Goal: Information Seeking & Learning: Learn about a topic

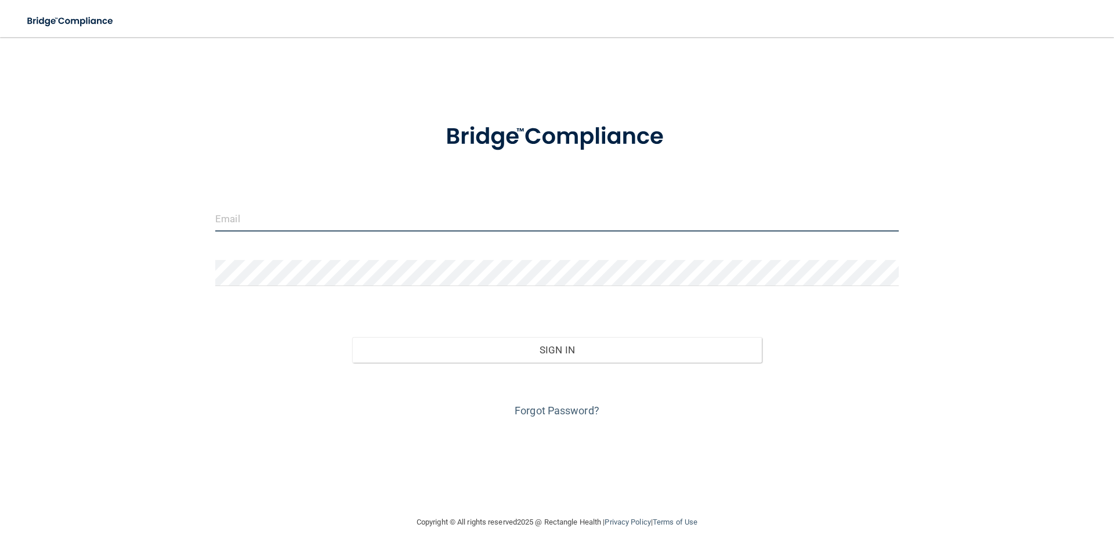
click at [274, 211] on input "email" at bounding box center [556, 218] width 683 height 26
type input "[EMAIL_ADDRESS][PERSON_NAME][DOMAIN_NAME]"
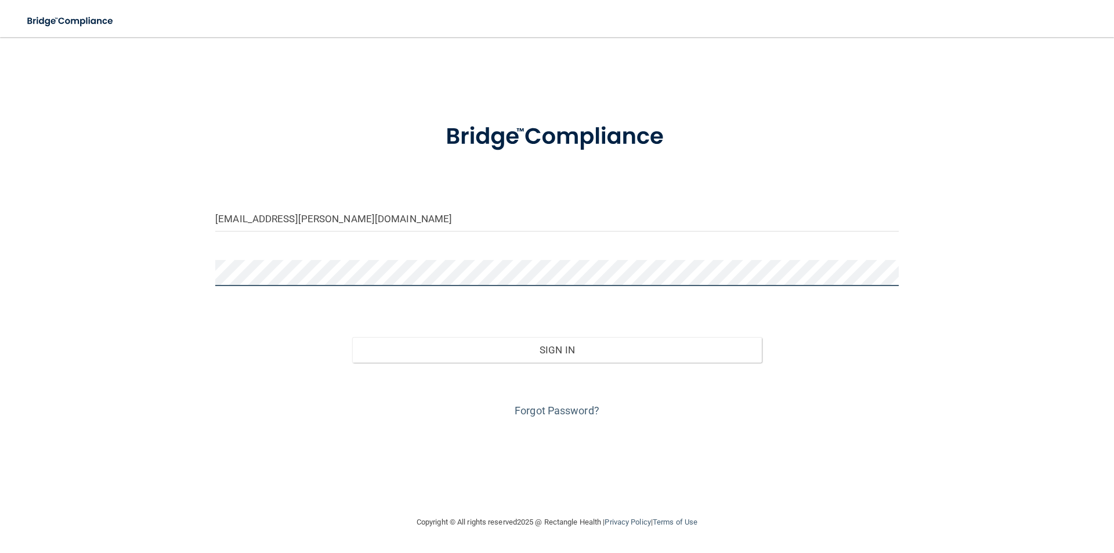
click at [352, 337] on button "Sign In" at bounding box center [557, 350] width 410 height 26
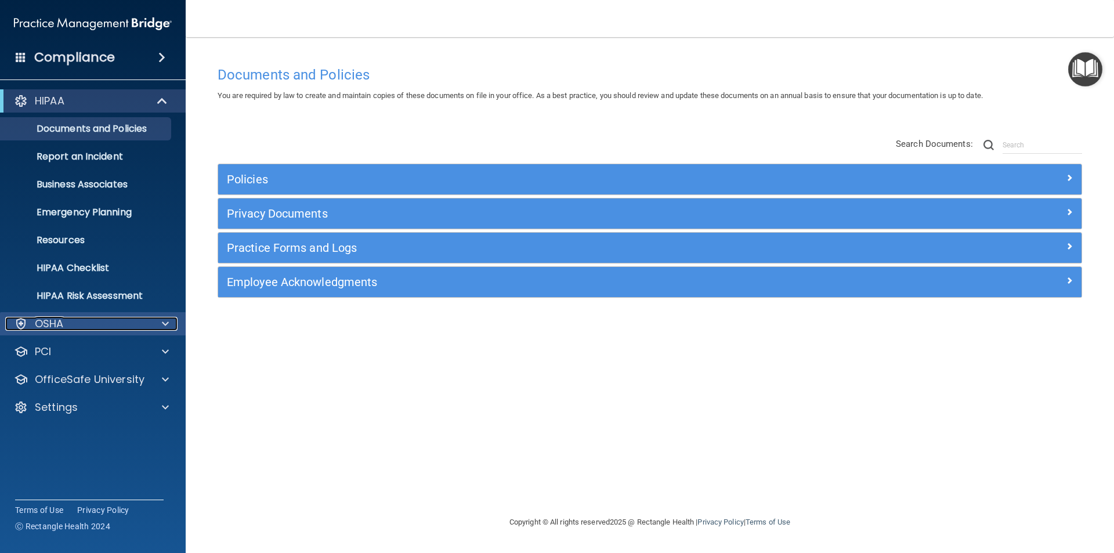
click at [86, 320] on div "OSHA" at bounding box center [77, 324] width 144 height 14
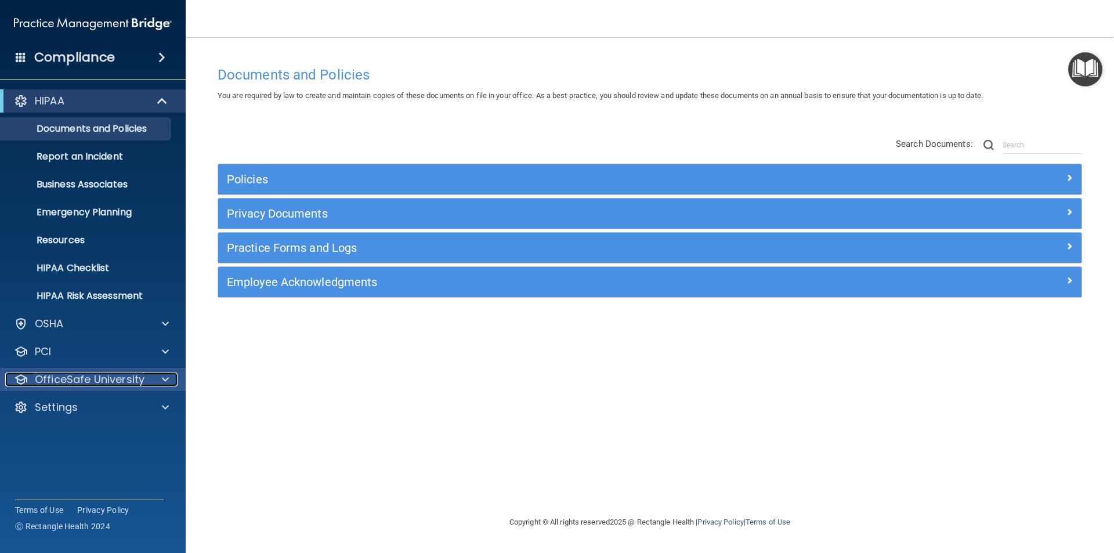
click at [102, 383] on p "OfficeSafe University" at bounding box center [90, 379] width 110 height 14
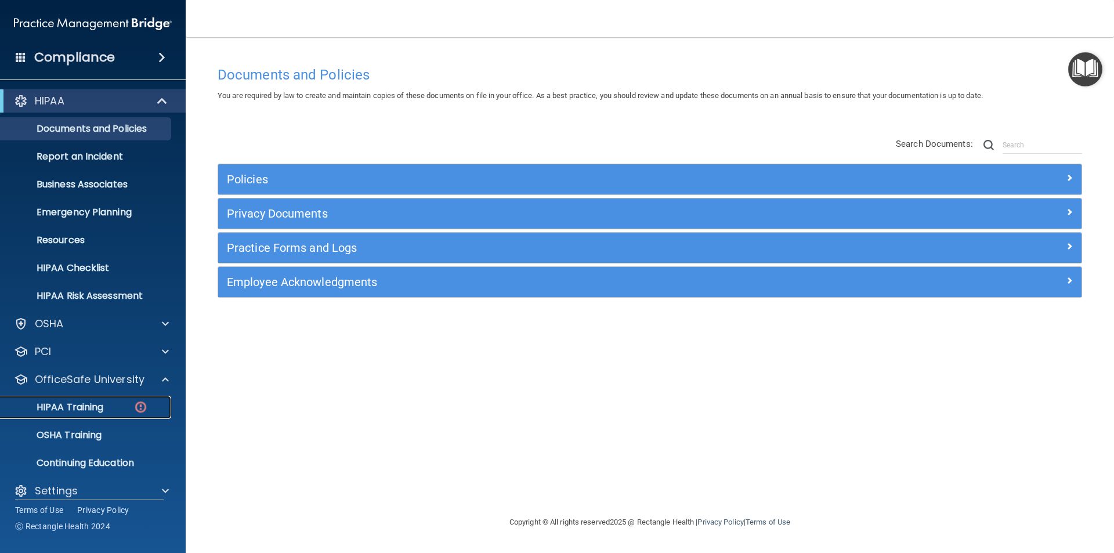
click at [139, 405] on img at bounding box center [140, 407] width 15 height 15
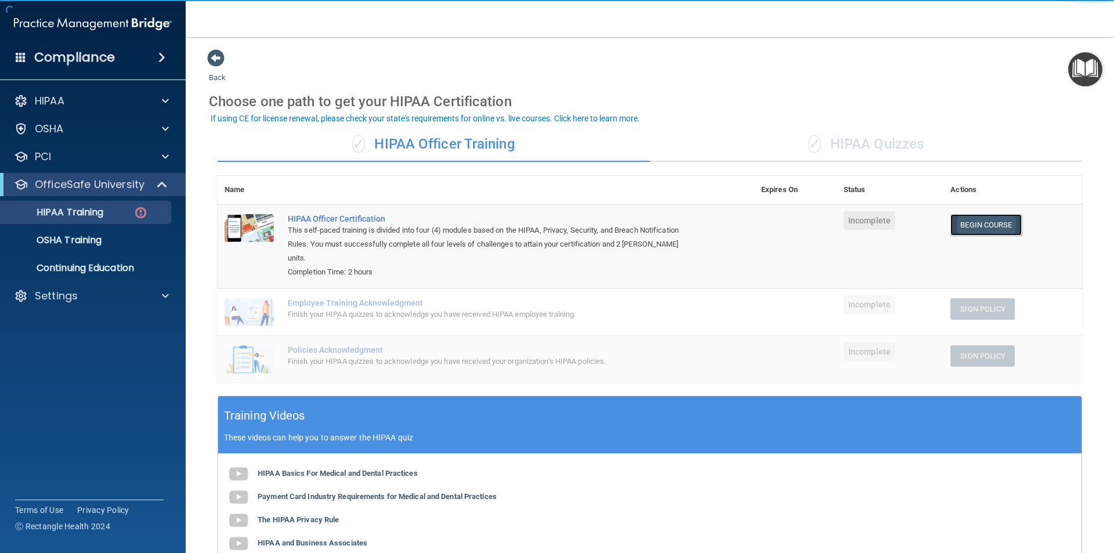
click at [1007, 223] on link "Begin Course" at bounding box center [985, 224] width 71 height 21
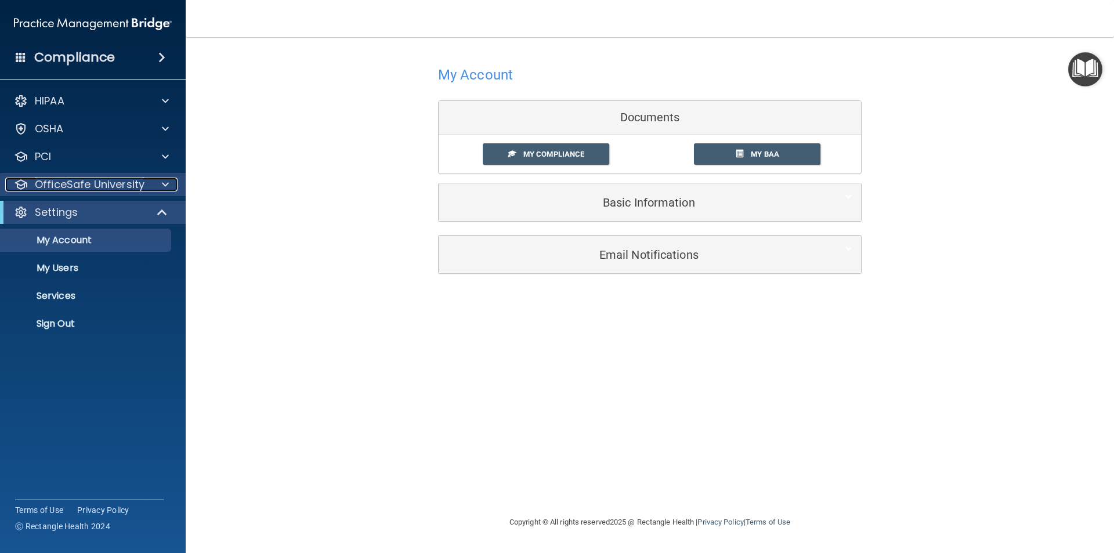
click at [120, 185] on p "OfficeSafe University" at bounding box center [90, 185] width 110 height 14
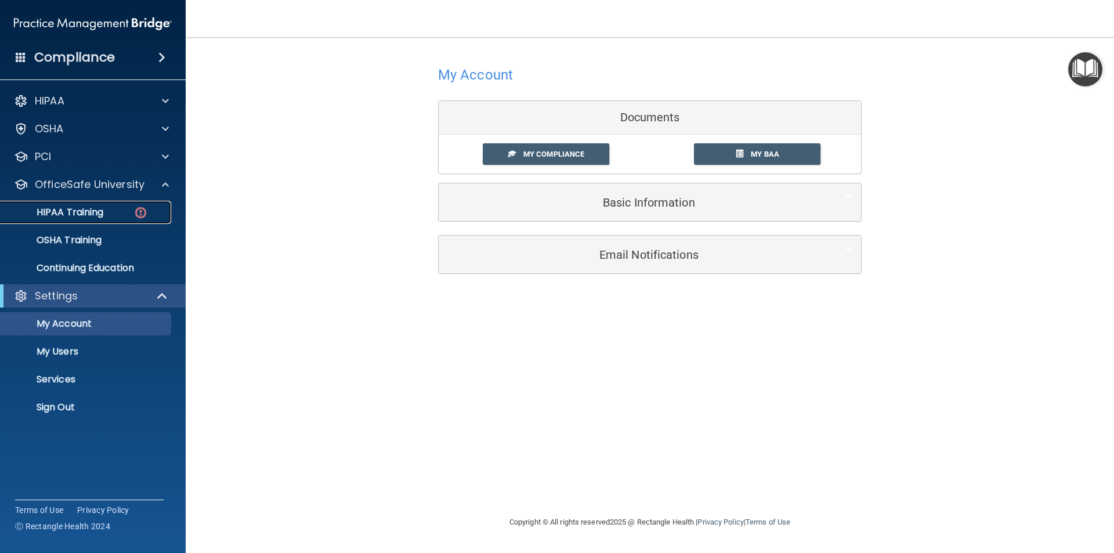
click at [141, 210] on img at bounding box center [140, 212] width 15 height 15
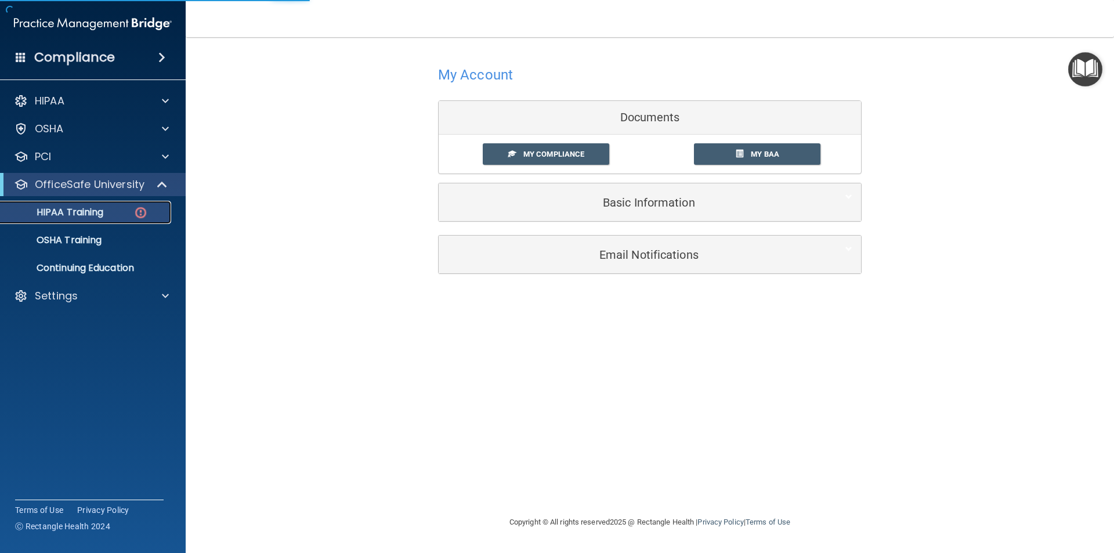
click at [76, 216] on p "HIPAA Training" at bounding box center [56, 213] width 96 height 12
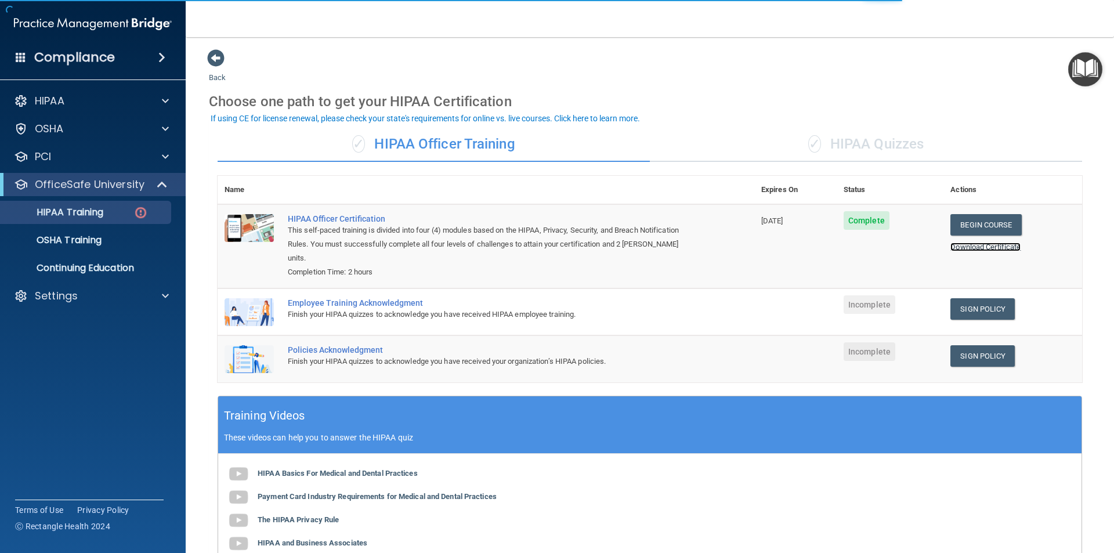
click at [962, 247] on link "Download Certificate" at bounding box center [985, 247] width 70 height 9
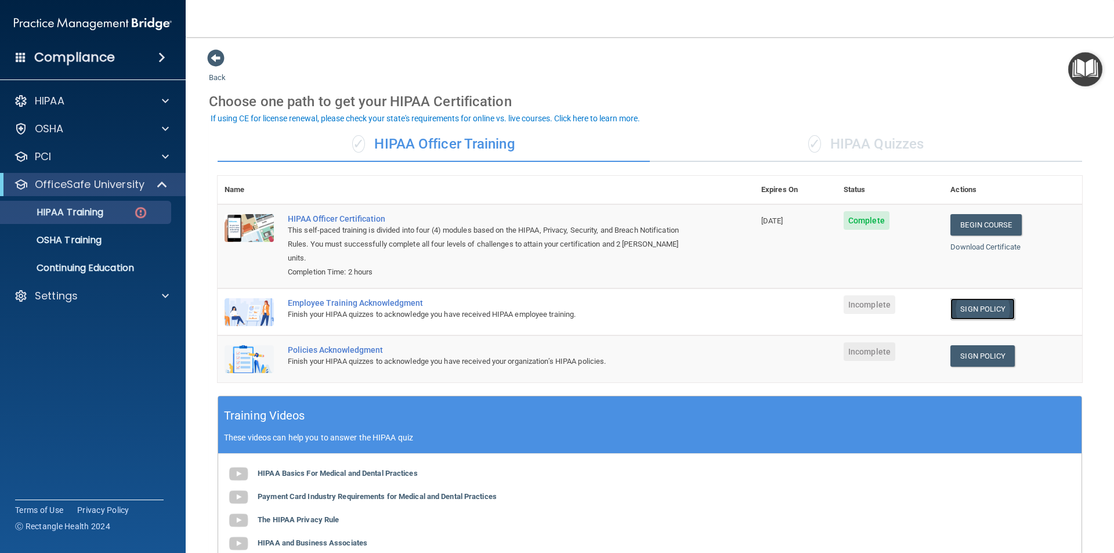
click at [965, 298] on link "Sign Policy" at bounding box center [982, 308] width 64 height 21
click at [979, 345] on link "Sign Policy" at bounding box center [982, 355] width 64 height 21
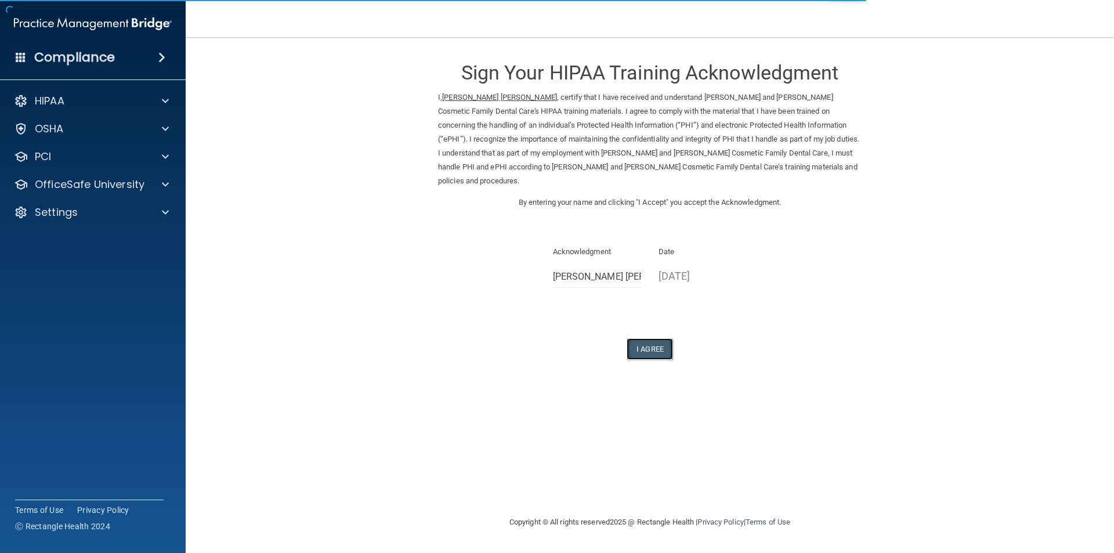
click at [652, 341] on button "I Agree" at bounding box center [650, 348] width 46 height 21
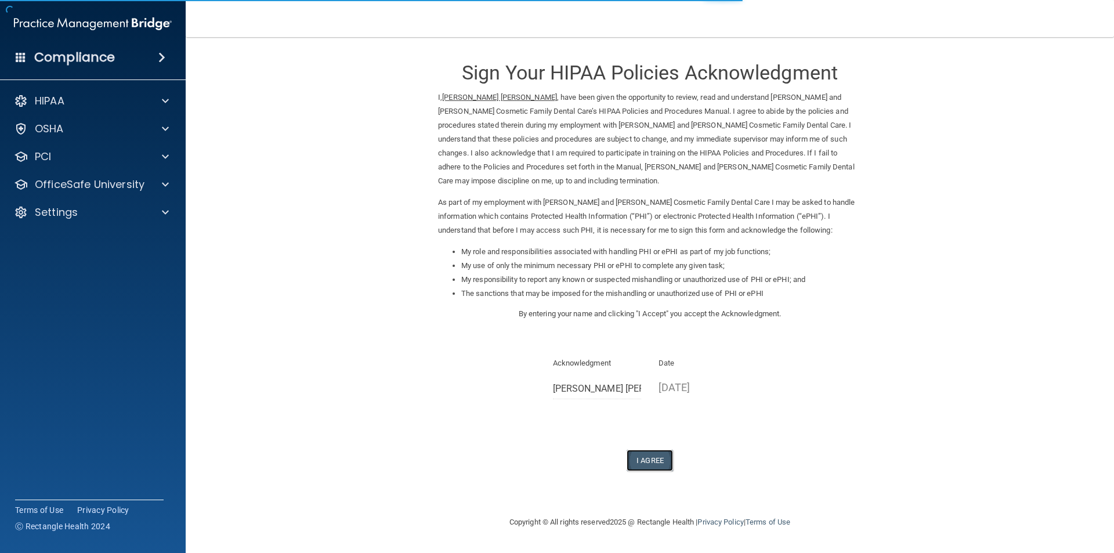
click at [645, 452] on button "I Agree" at bounding box center [650, 460] width 46 height 21
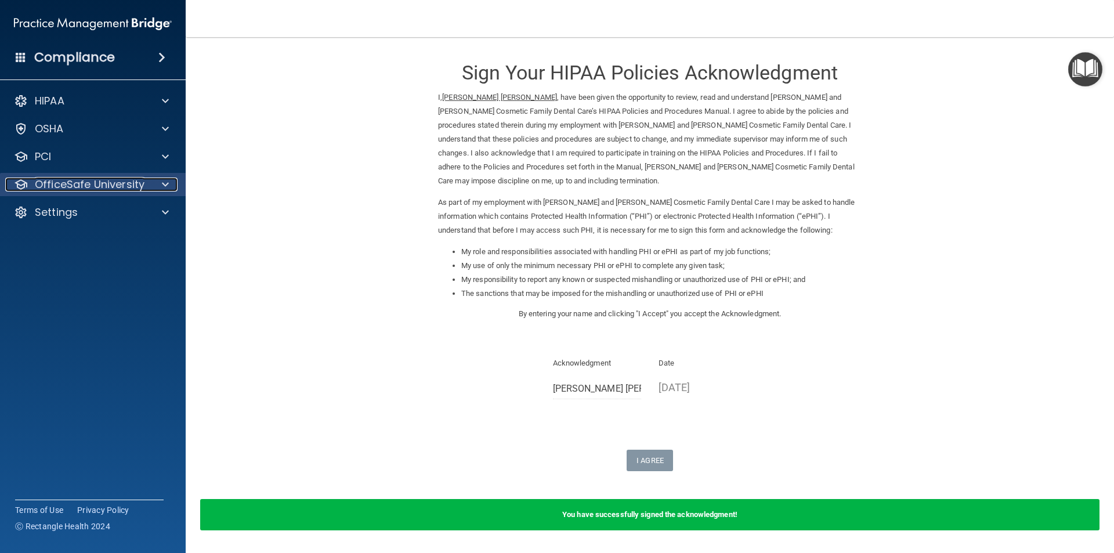
click at [91, 187] on p "OfficeSafe University" at bounding box center [90, 185] width 110 height 14
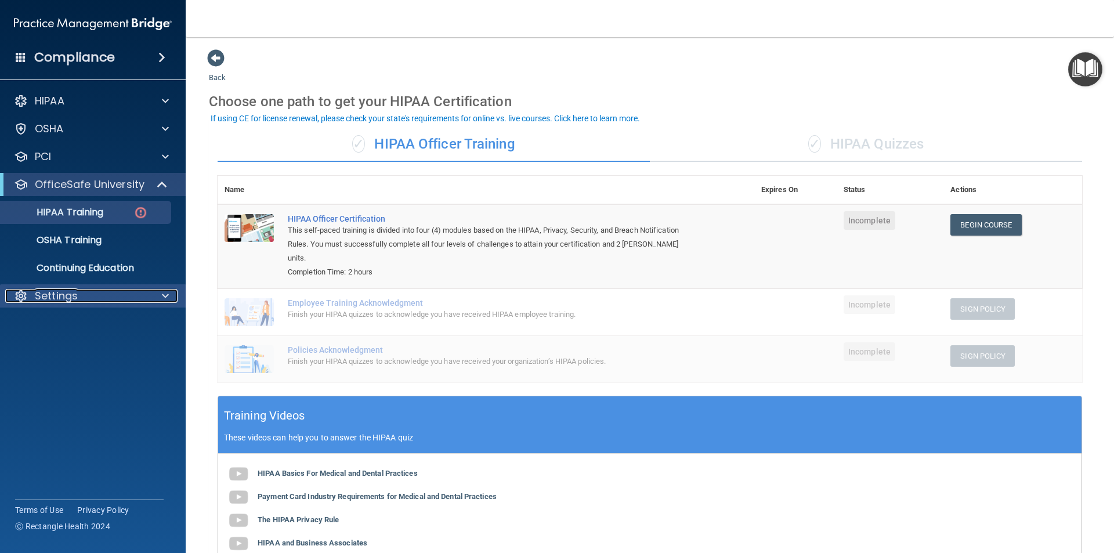
click at [90, 289] on div "Settings" at bounding box center [77, 296] width 144 height 14
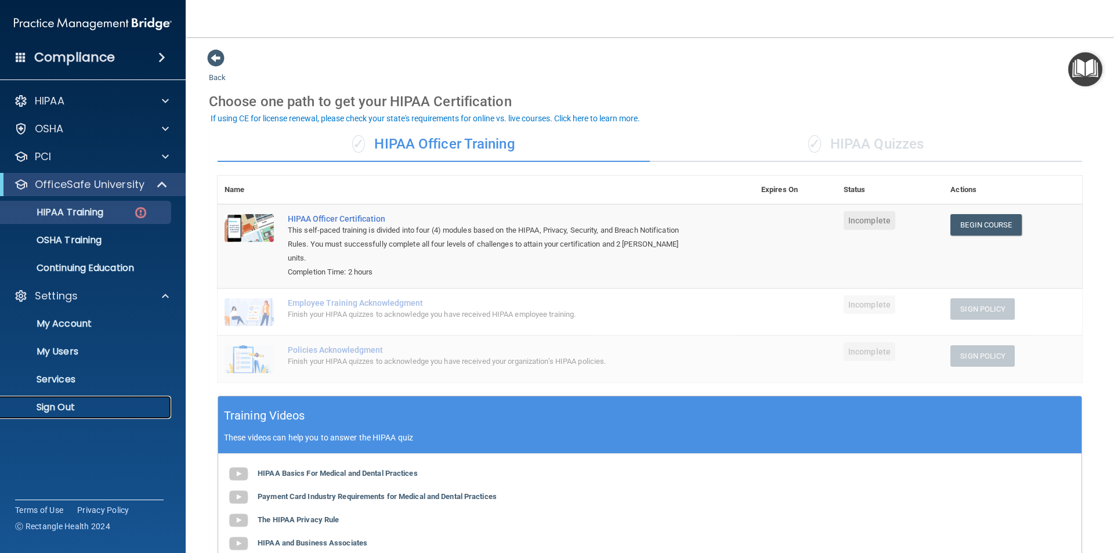
click at [67, 410] on p "Sign Out" at bounding box center [87, 408] width 158 height 12
